Goal: Task Accomplishment & Management: Use online tool/utility

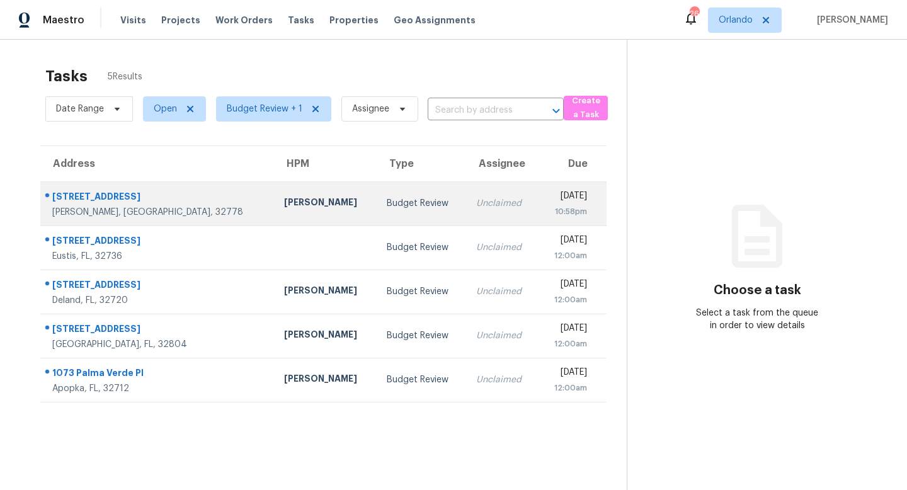
click at [377, 194] on td "Budget Review" at bounding box center [422, 203] width 90 height 44
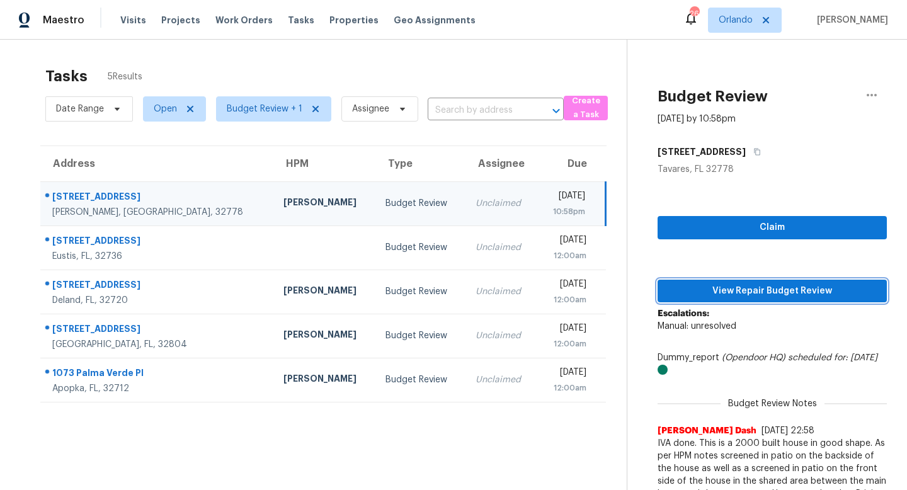
click at [746, 286] on span "View Repair Budget Review" at bounding box center [771, 291] width 209 height 16
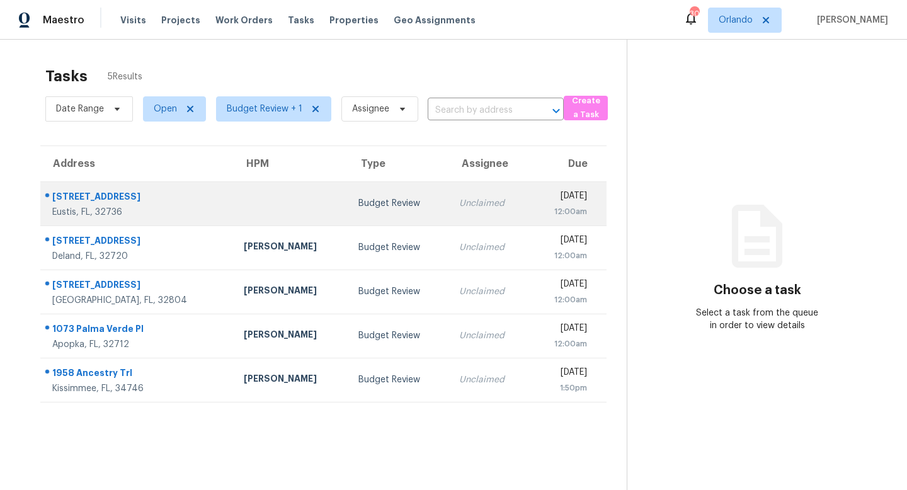
click at [371, 201] on div "Budget Review" at bounding box center [398, 203] width 81 height 13
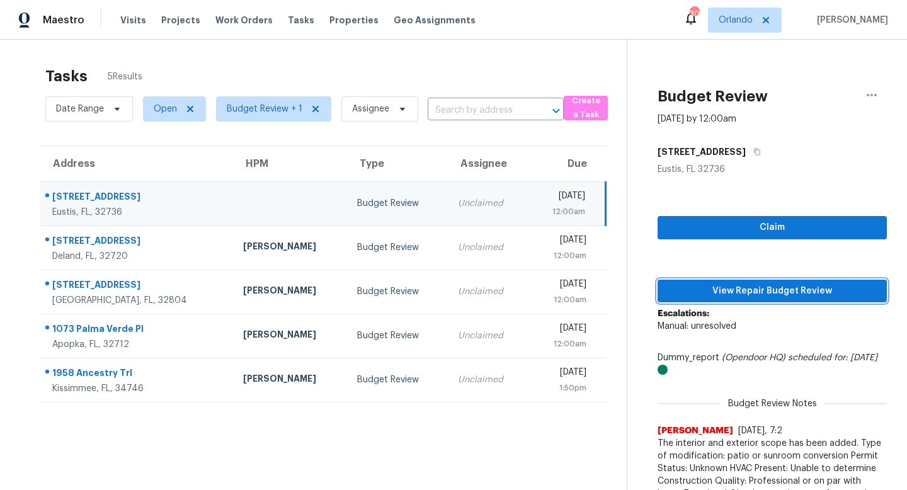
click at [771, 294] on span "View Repair Budget Review" at bounding box center [771, 291] width 209 height 16
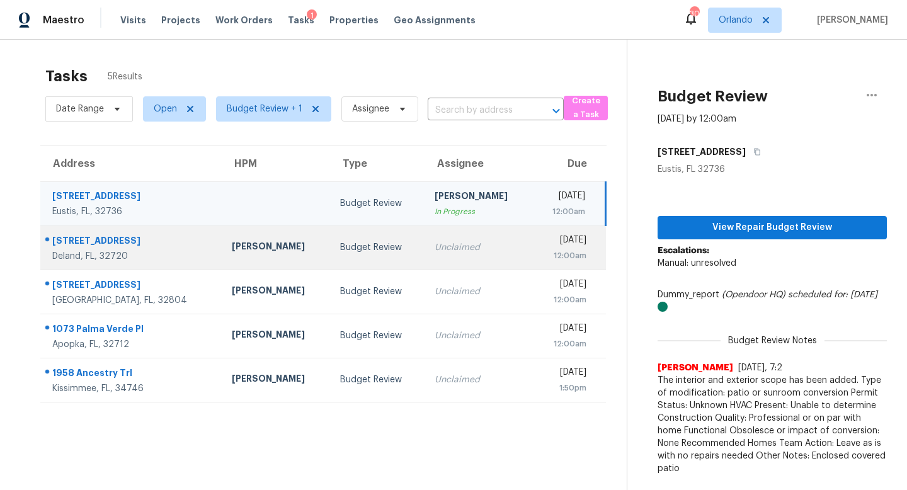
click at [424, 236] on td "Unclaimed" at bounding box center [478, 247] width 108 height 44
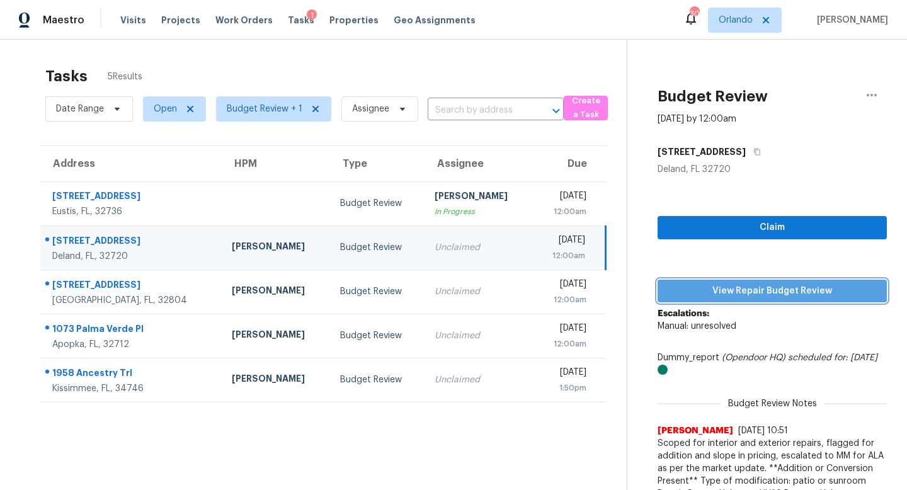
click at [767, 288] on span "View Repair Budget Review" at bounding box center [771, 291] width 209 height 16
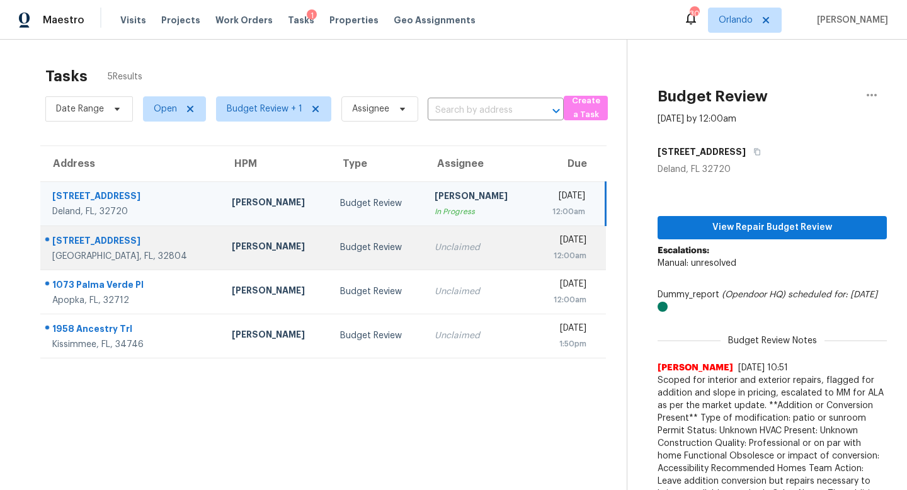
click at [371, 254] on td "Budget Review" at bounding box center [377, 247] width 94 height 44
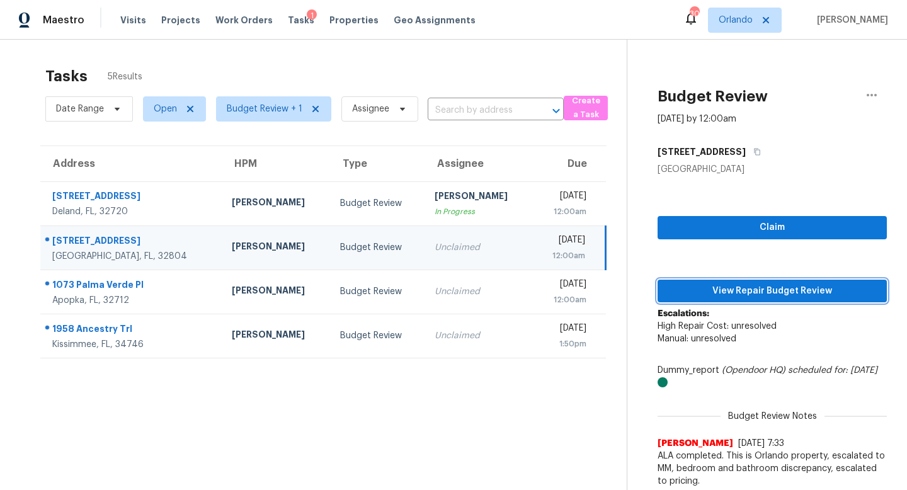
click at [783, 288] on span "View Repair Budget Review" at bounding box center [771, 291] width 209 height 16
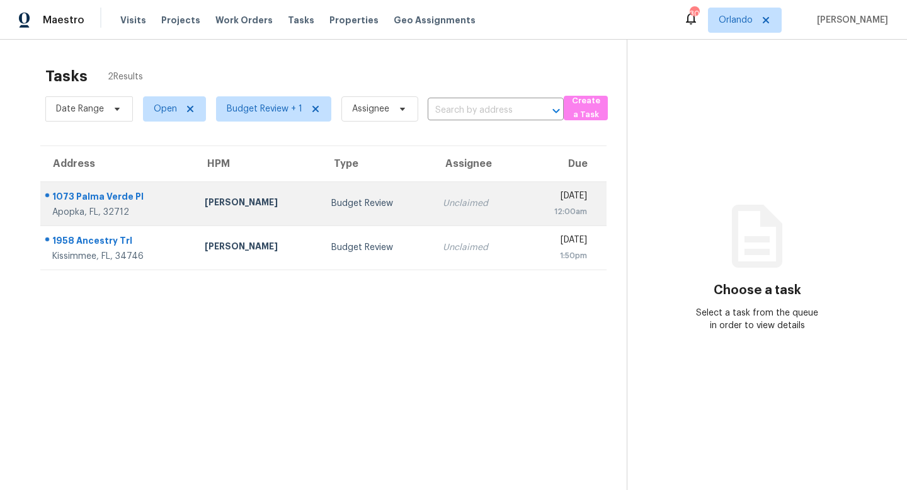
click at [285, 205] on td "[PERSON_NAME]" at bounding box center [258, 203] width 127 height 44
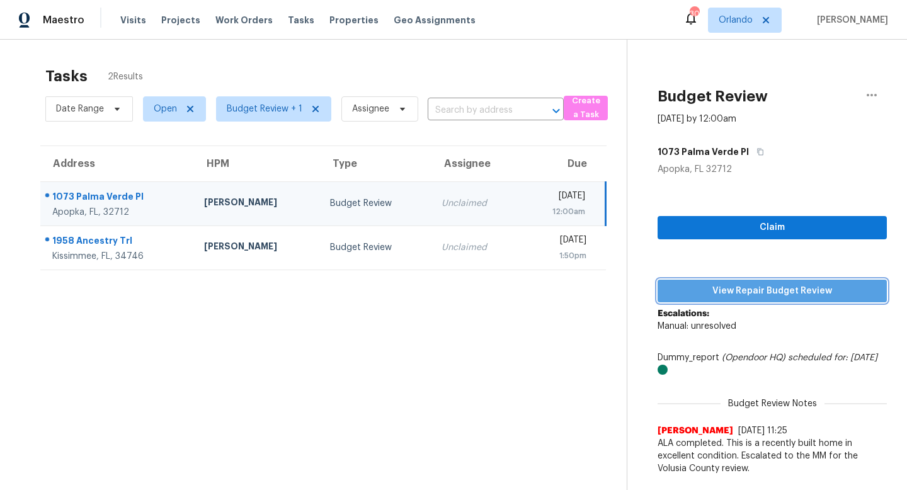
click at [779, 297] on span "View Repair Budget Review" at bounding box center [771, 291] width 209 height 16
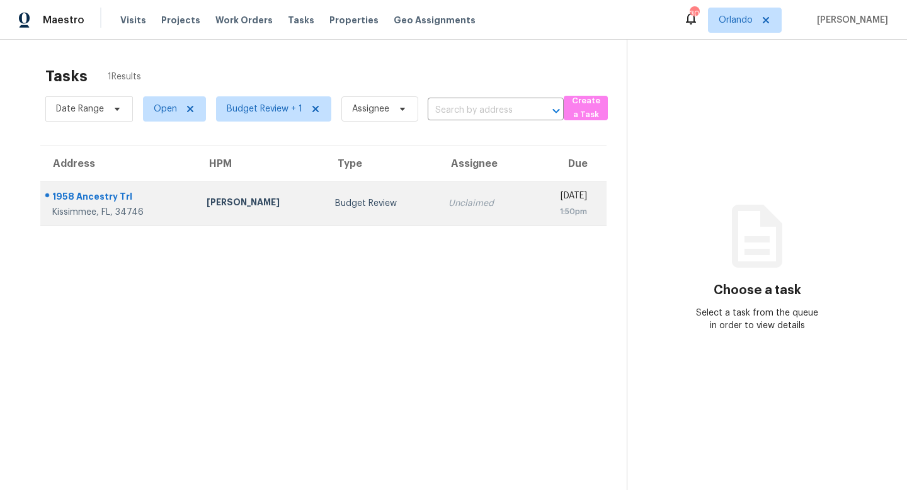
click at [438, 208] on td "Unclaimed" at bounding box center [483, 203] width 90 height 44
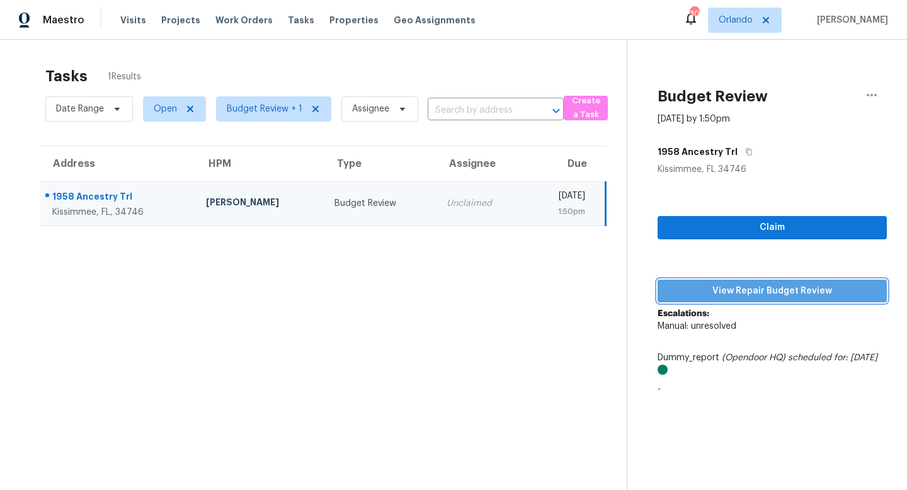
click at [797, 291] on span "View Repair Budget Review" at bounding box center [771, 291] width 209 height 16
